Goal: Information Seeking & Learning: Learn about a topic

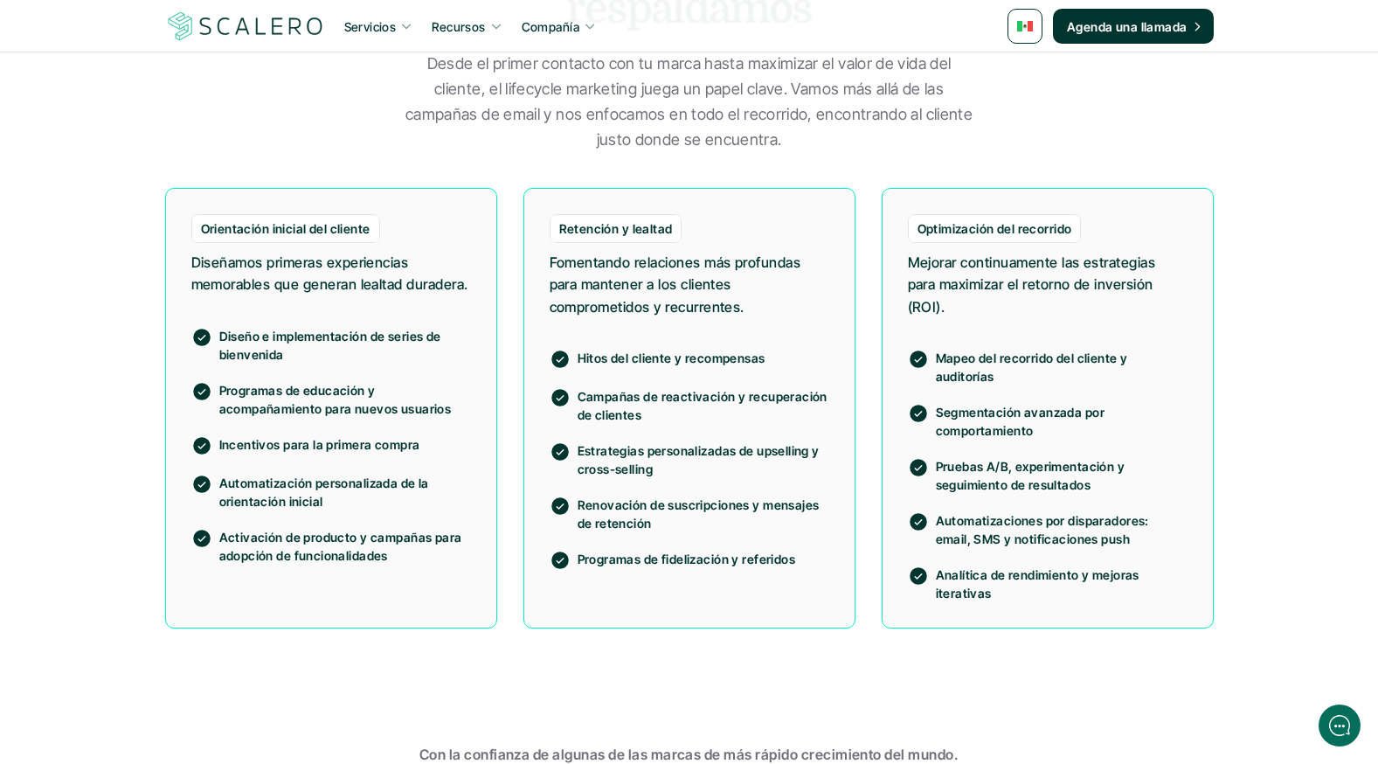
scroll to position [1467, 0]
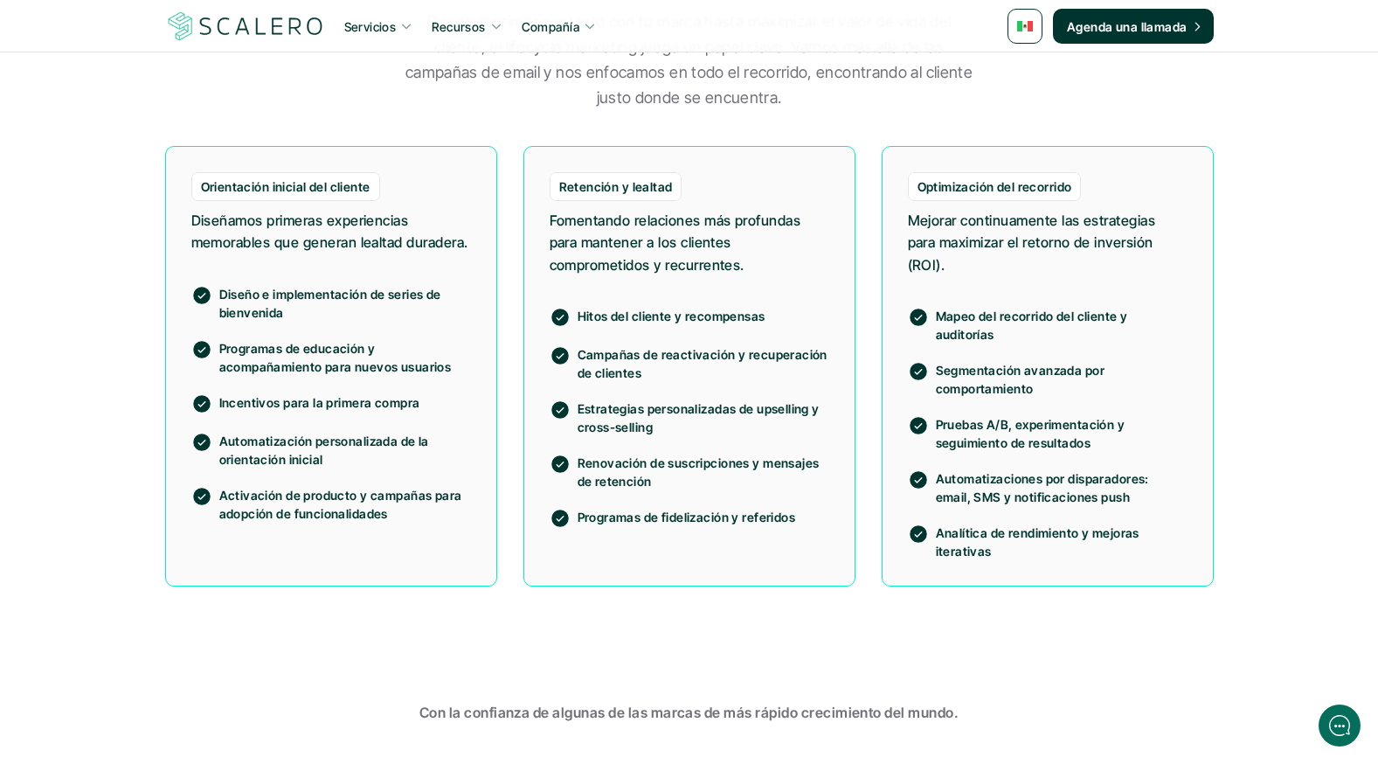
click at [335, 252] on p "Diseñamos primeras experiencias memorables que generan lealtad duradera." at bounding box center [331, 232] width 280 height 45
click at [926, 273] on p "Mejorar continuamente las estrategias para maximizar el retorno de inversión (R…" at bounding box center [1048, 243] width 280 height 67
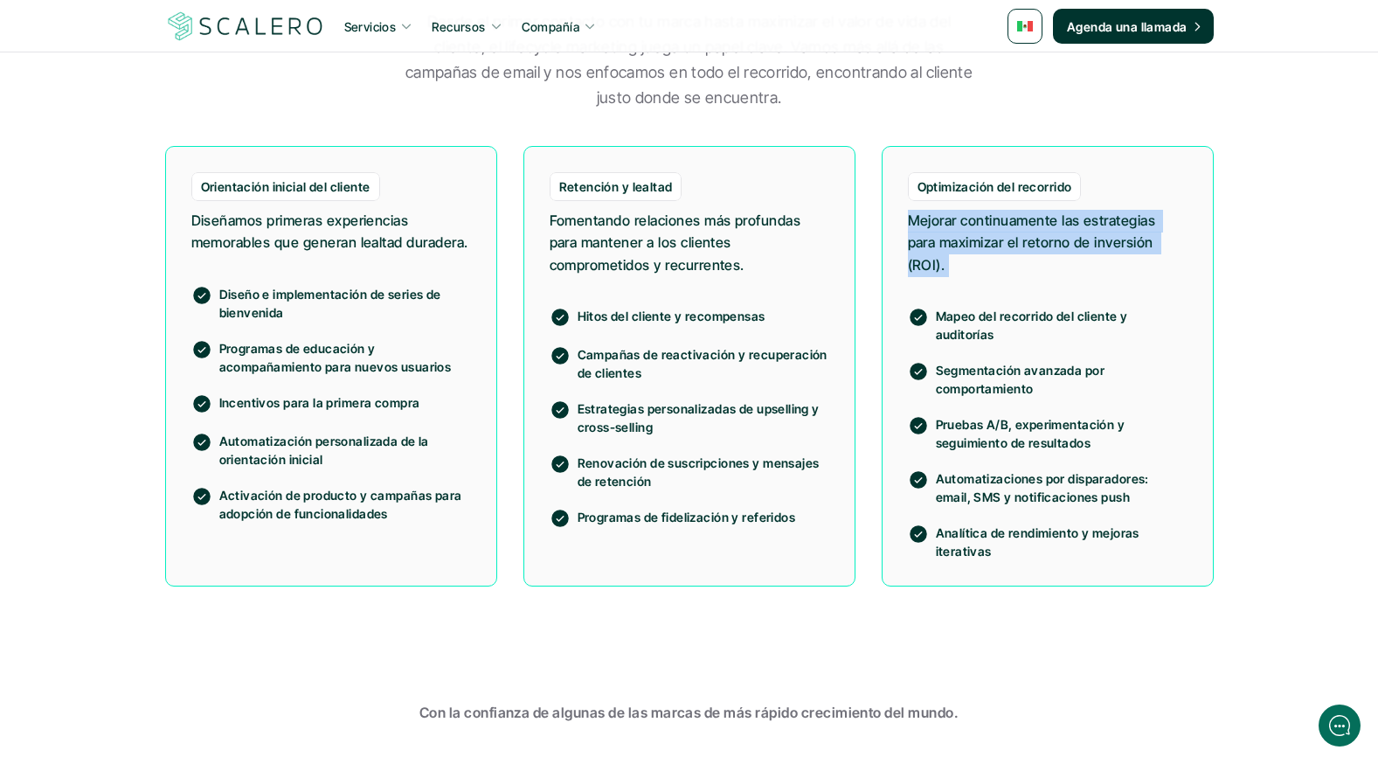
click at [926, 273] on p "Mejorar continuamente las estrategias para maximizar el retorno de inversión (R…" at bounding box center [1048, 243] width 280 height 67
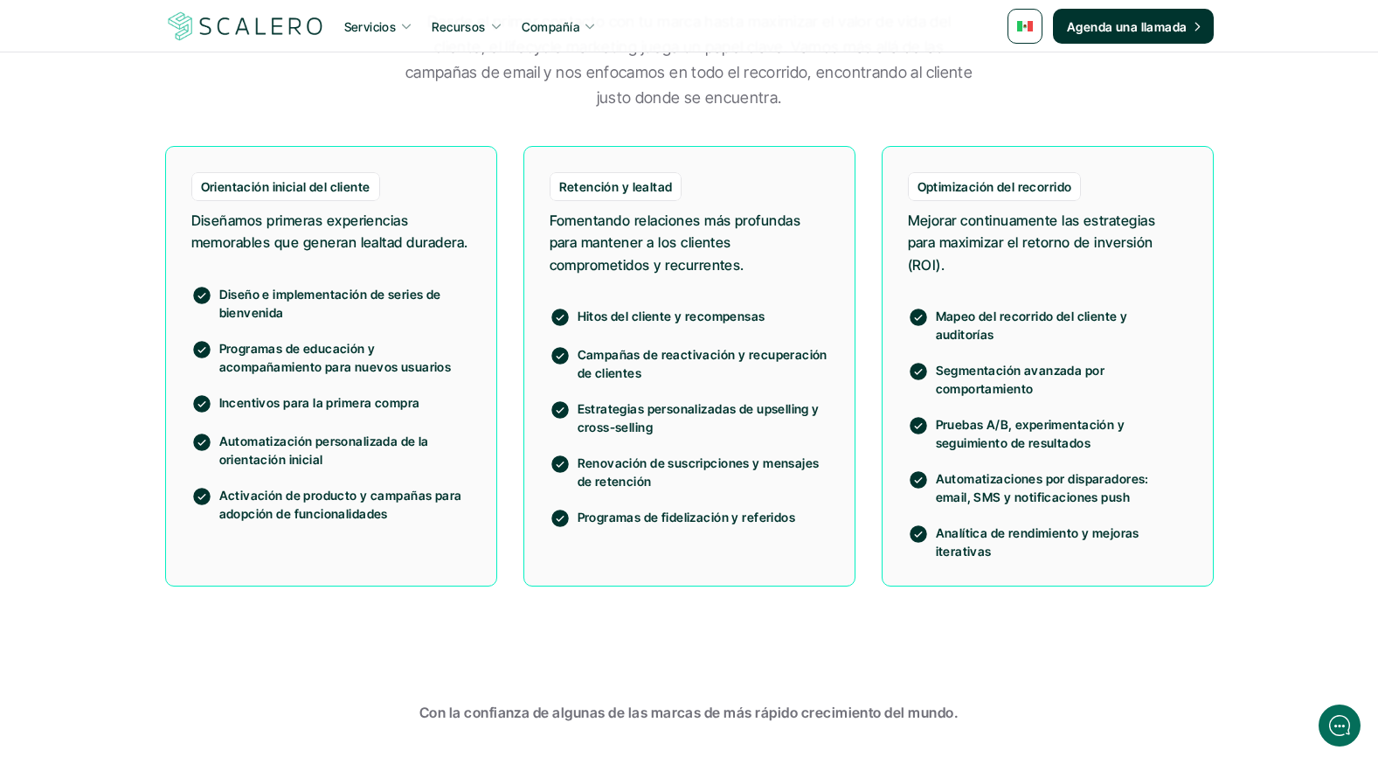
click at [705, 321] on p "Hitos del cliente y recompensas" at bounding box center [703, 316] width 252 height 18
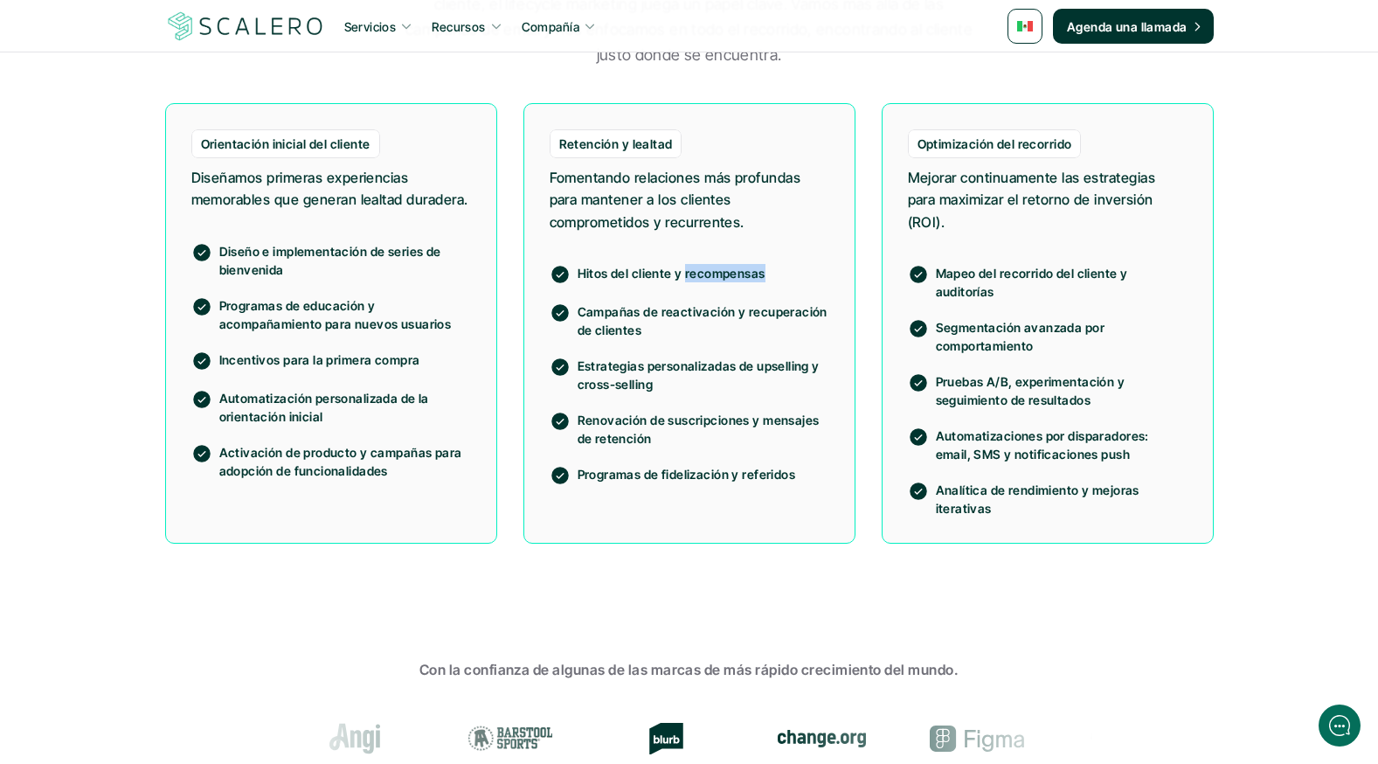
scroll to position [1509, 0]
click at [366, 479] on p "Activación de producto y campañas para adopción de funcionalidades" at bounding box center [345, 462] width 252 height 37
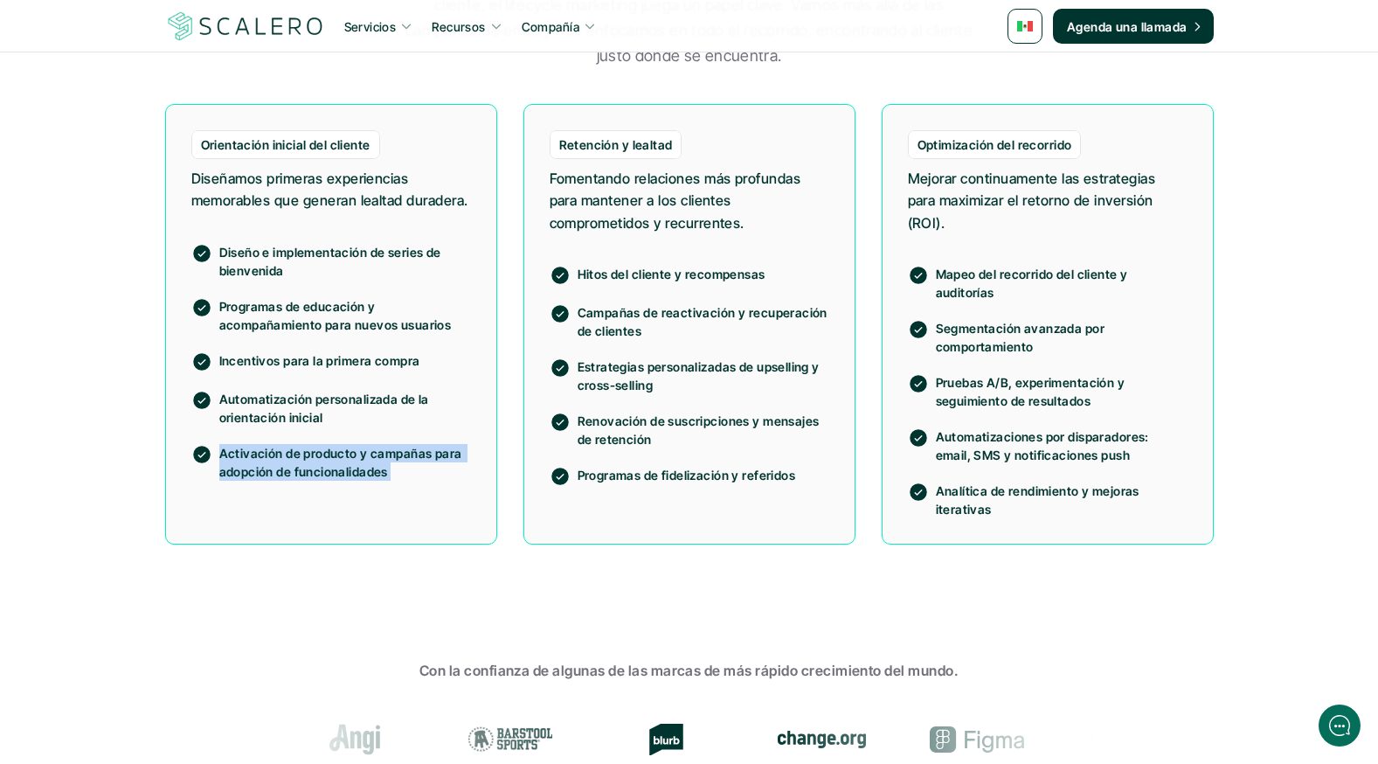
click at [366, 479] on p "Activación de producto y campañas para adopción de funcionalidades" at bounding box center [345, 462] width 252 height 37
drag, startPoint x: 366, startPoint y: 479, endPoint x: 285, endPoint y: 427, distance: 96.2
click at [285, 426] on p "Automatización personalizada de la orientación inicial" at bounding box center [345, 408] width 252 height 37
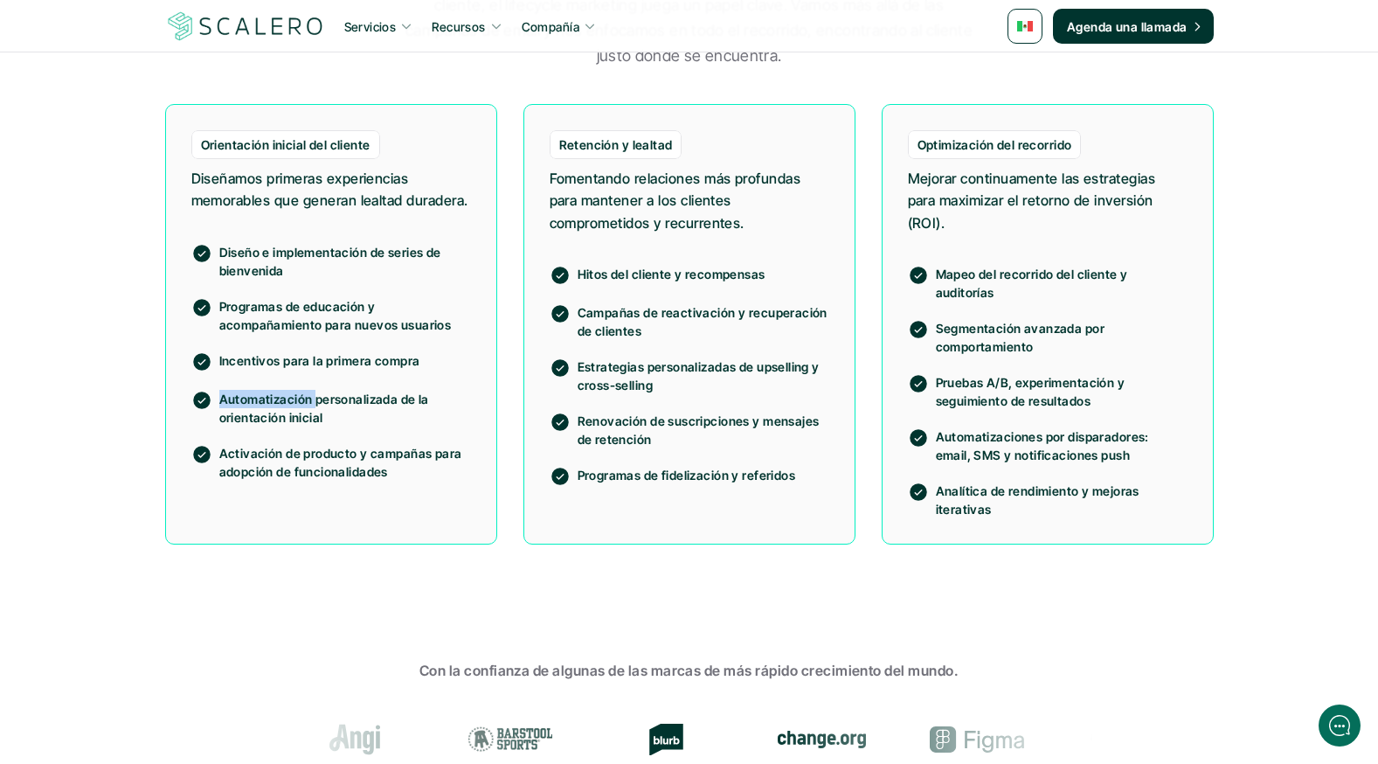
click at [285, 426] on p "Automatización personalizada de la orientación inicial" at bounding box center [345, 408] width 252 height 37
drag, startPoint x: 285, startPoint y: 427, endPoint x: 288, endPoint y: 380, distance: 47.3
click at [288, 370] on p "Incentivos para la primera compra" at bounding box center [345, 360] width 252 height 18
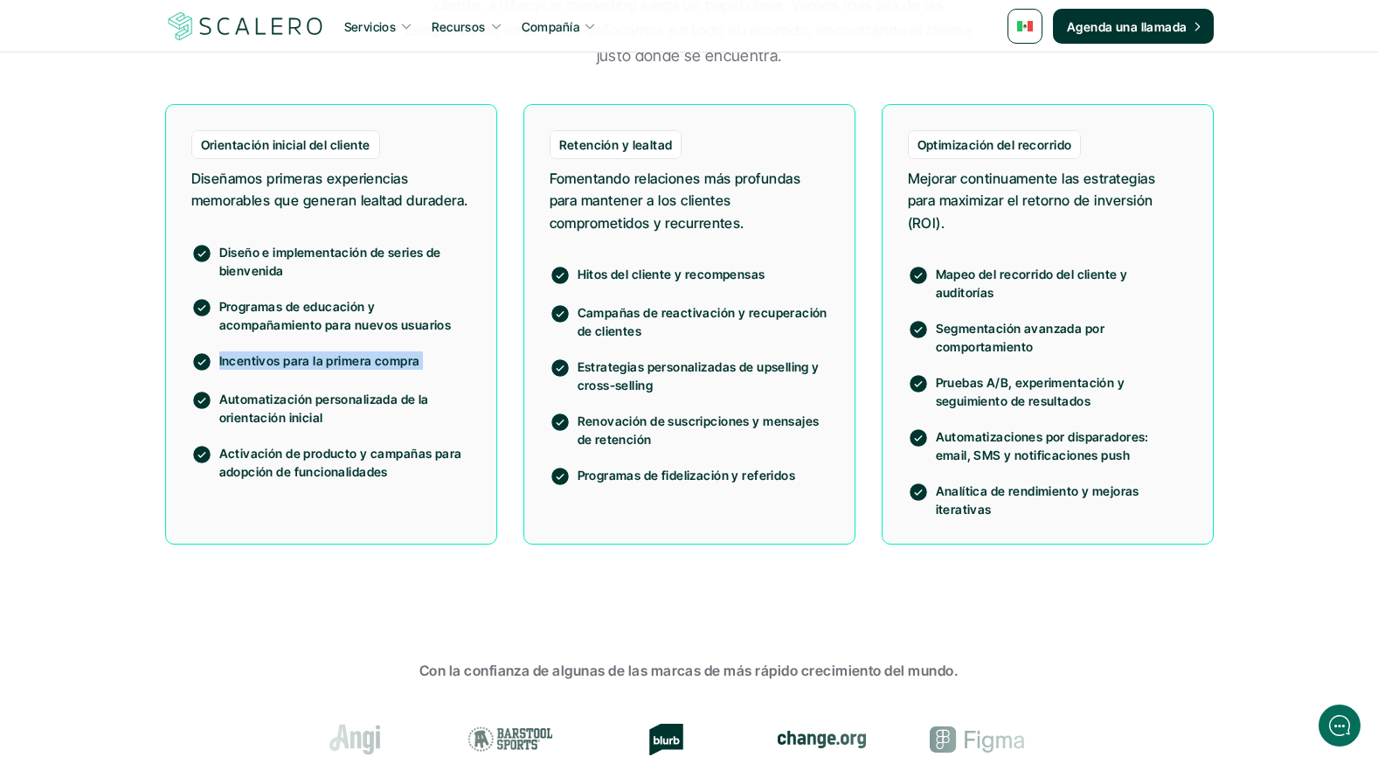
click at [288, 370] on p "Incentivos para la primera compra" at bounding box center [345, 360] width 252 height 18
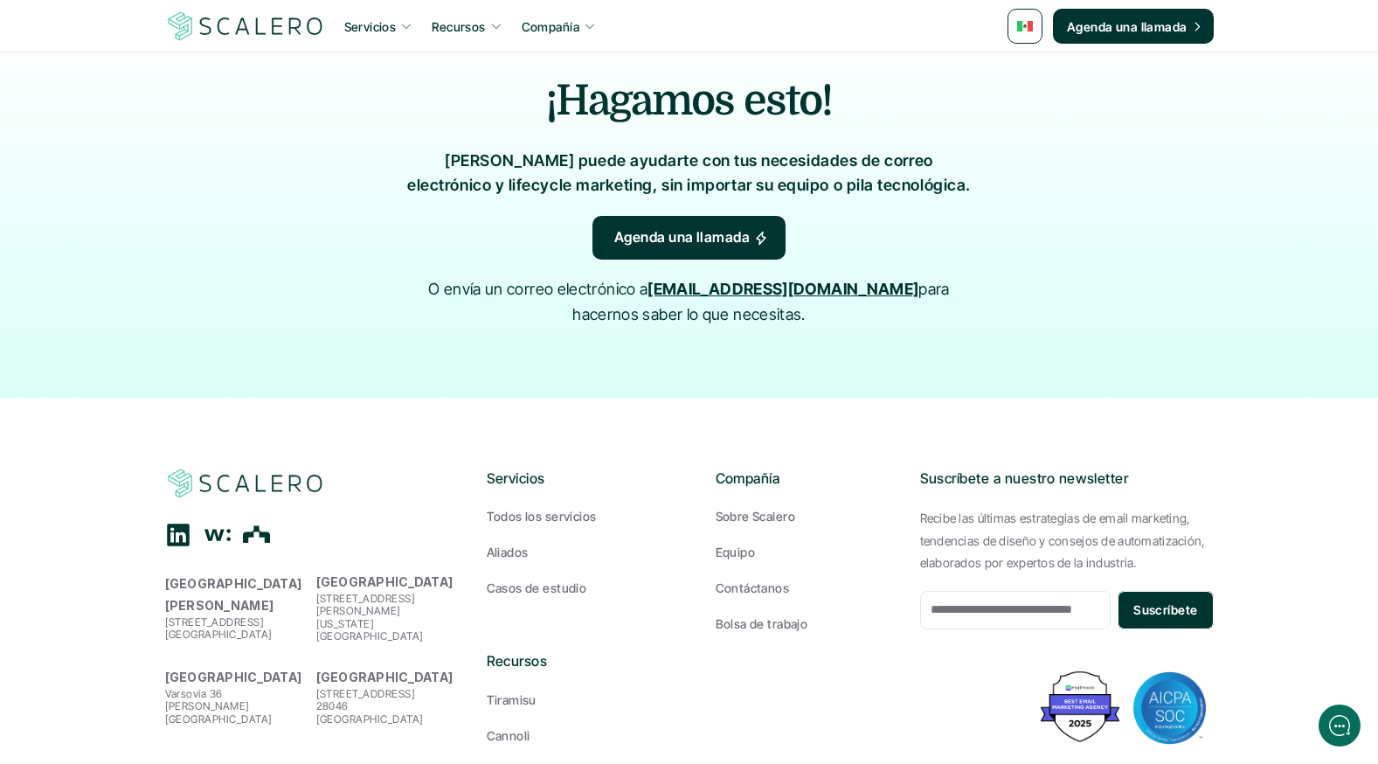
scroll to position [4213, 0]
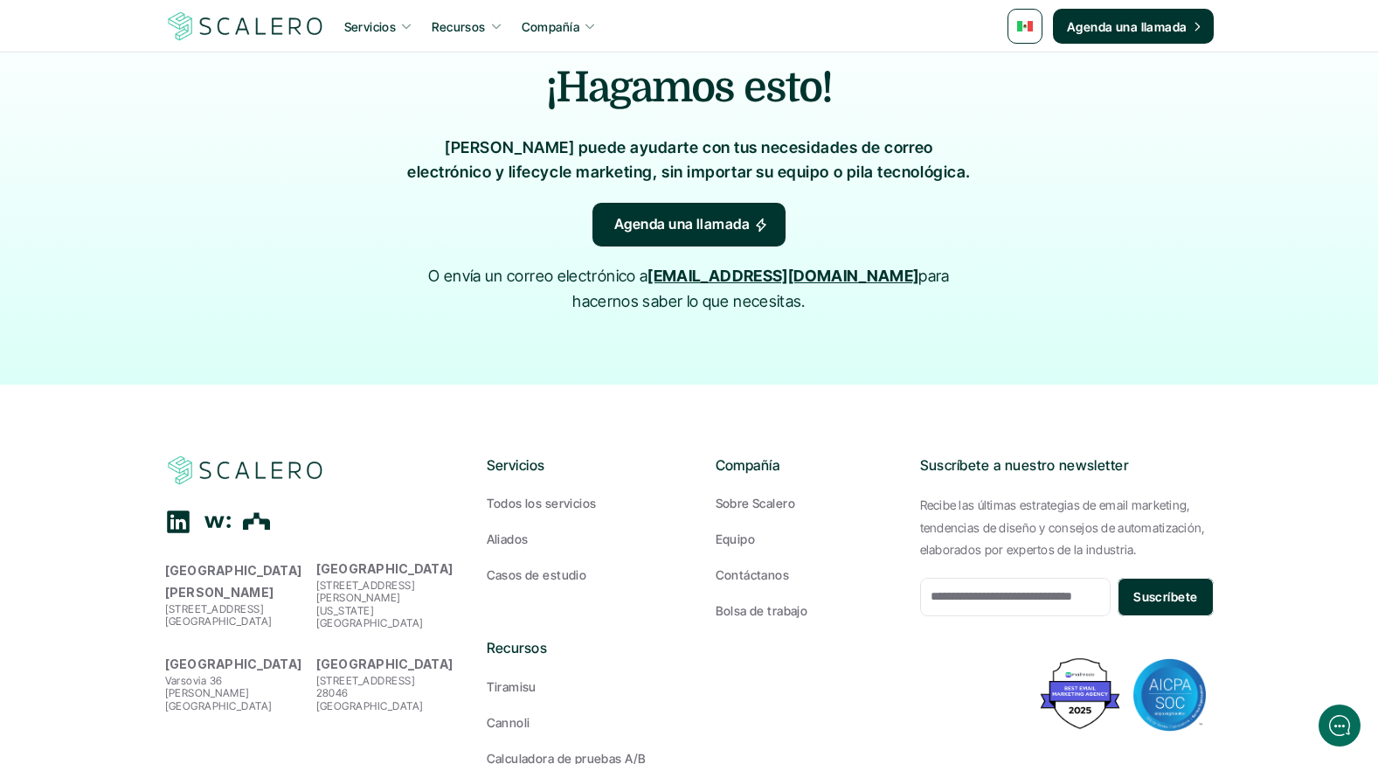
click at [394, 25] on p "Servicios" at bounding box center [370, 26] width 52 height 18
